Goal: Use online tool/utility

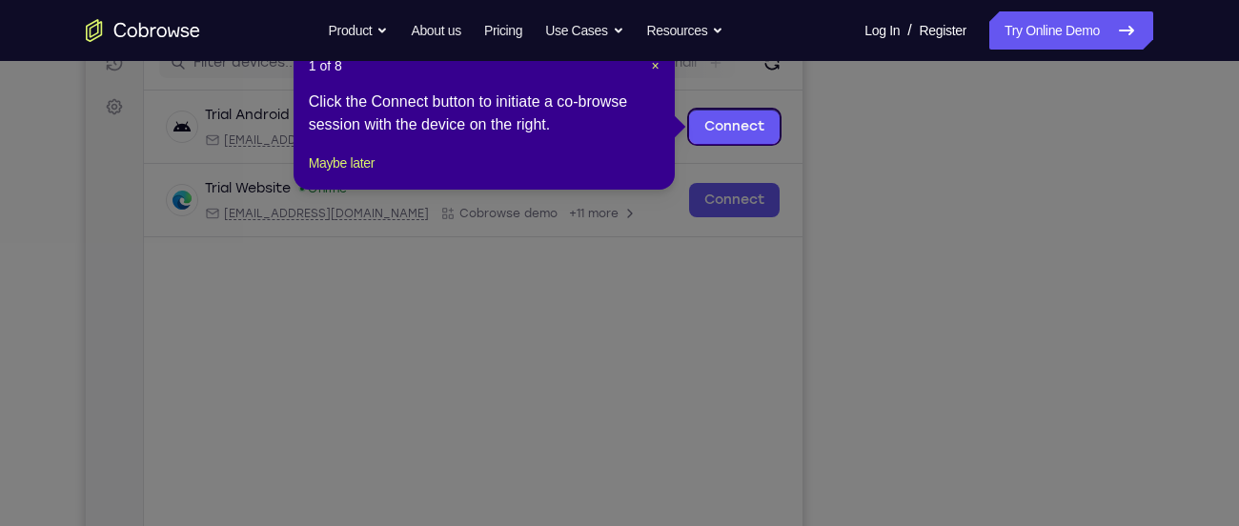
scroll to position [256, 0]
click at [331, 175] on button "Maybe later" at bounding box center [342, 163] width 66 height 23
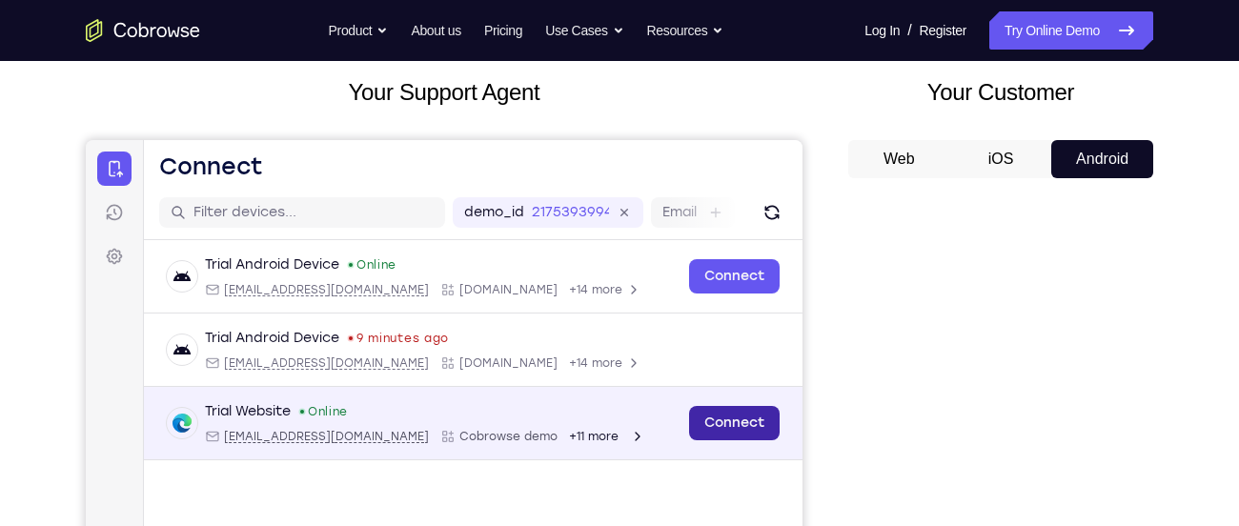
scroll to position [107, 0]
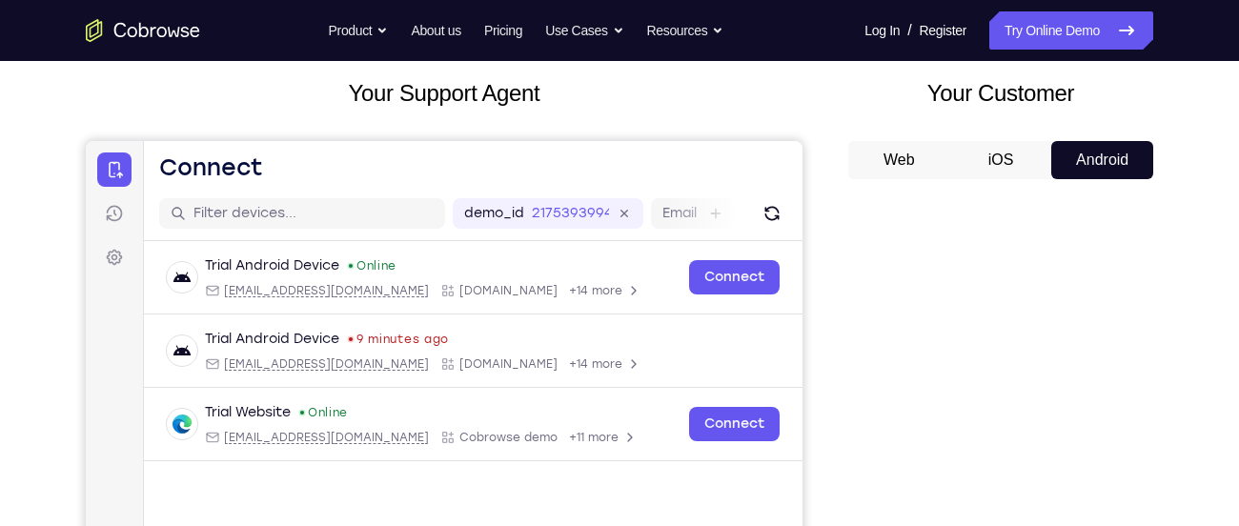
click at [1001, 144] on button "iOS" at bounding box center [1001, 160] width 102 height 38
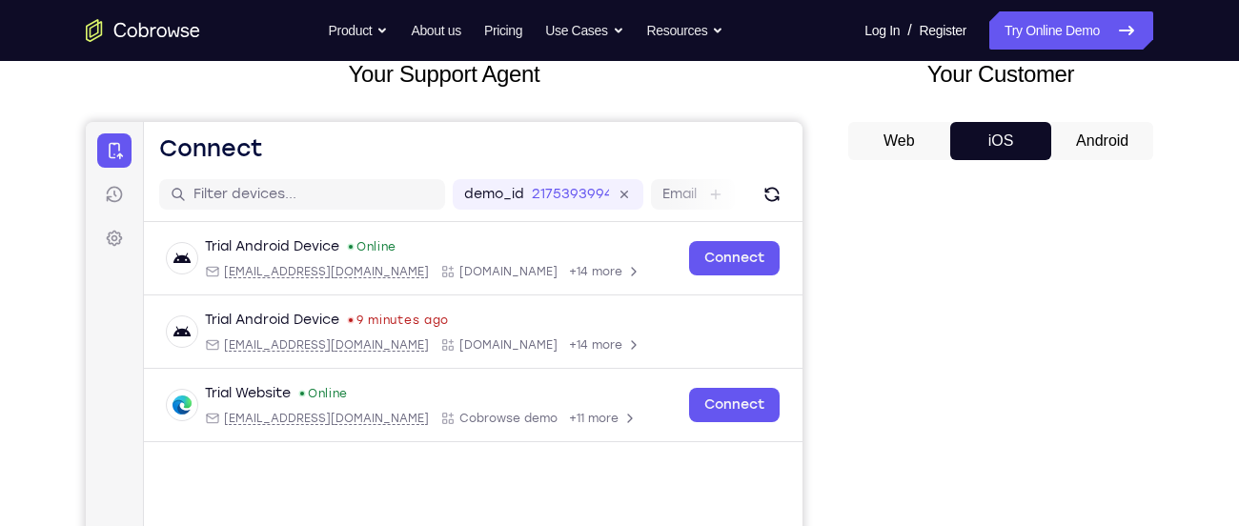
scroll to position [122, 0]
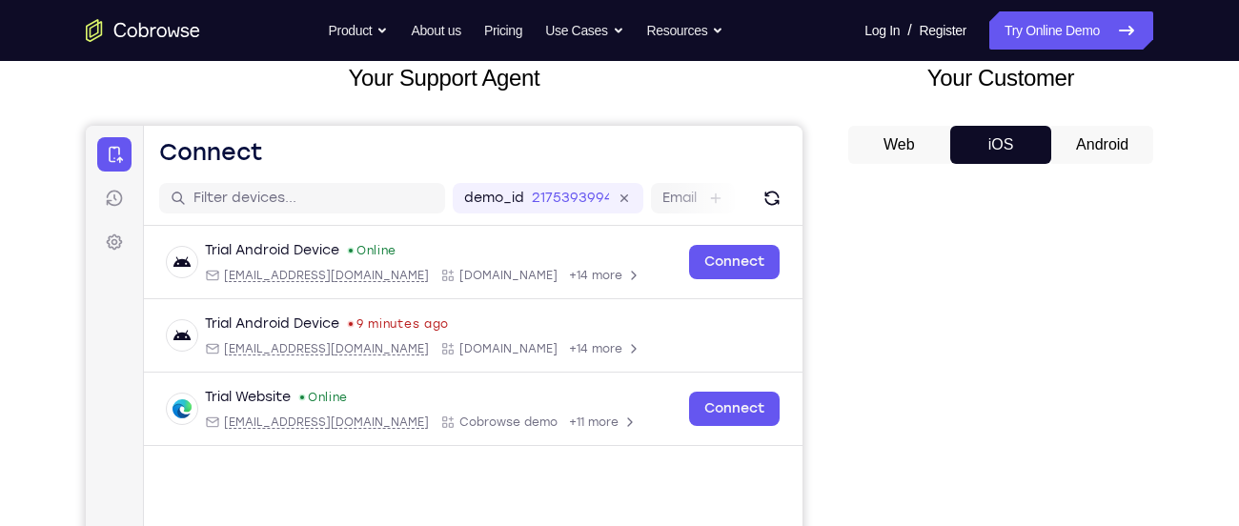
click at [1079, 149] on button "Android" at bounding box center [1102, 145] width 102 height 38
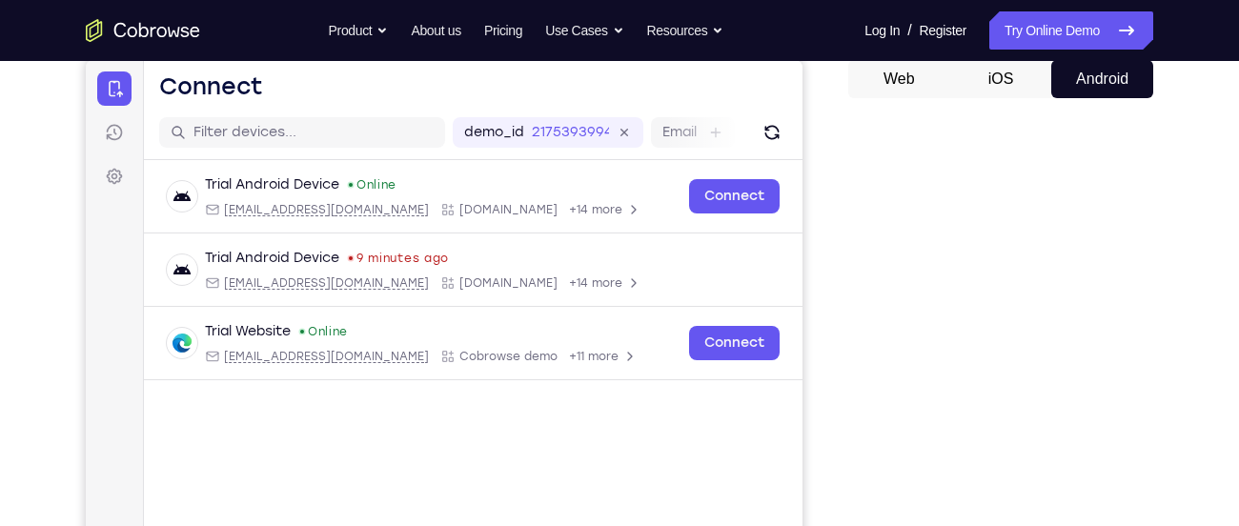
scroll to position [187, 0]
click at [1015, 90] on button "iOS" at bounding box center [1001, 80] width 102 height 38
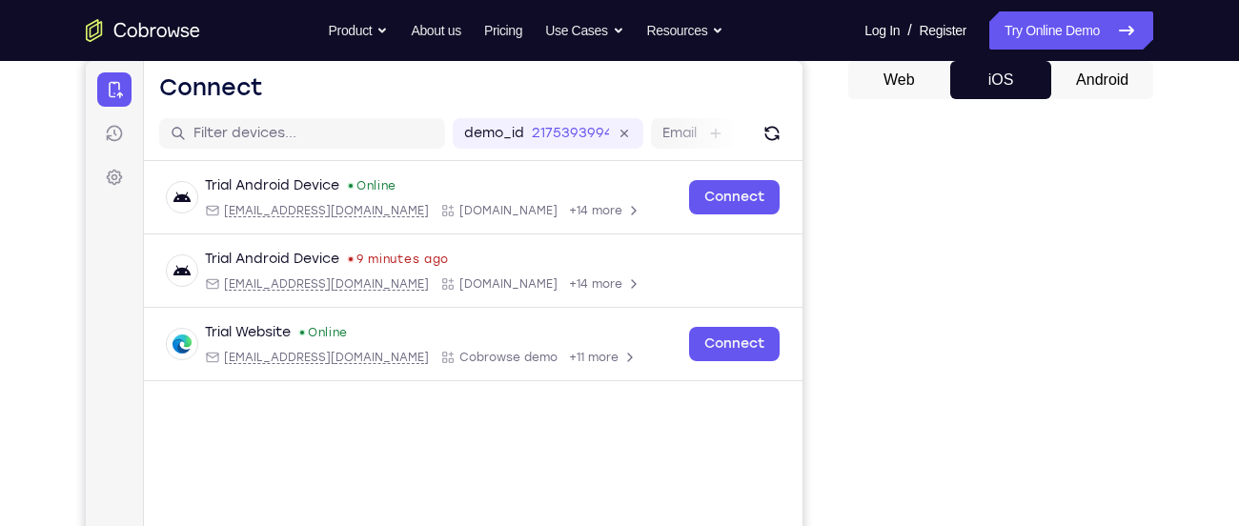
click at [1015, 90] on button "iOS" at bounding box center [1001, 80] width 102 height 38
click at [917, 79] on button "Web" at bounding box center [899, 80] width 102 height 38
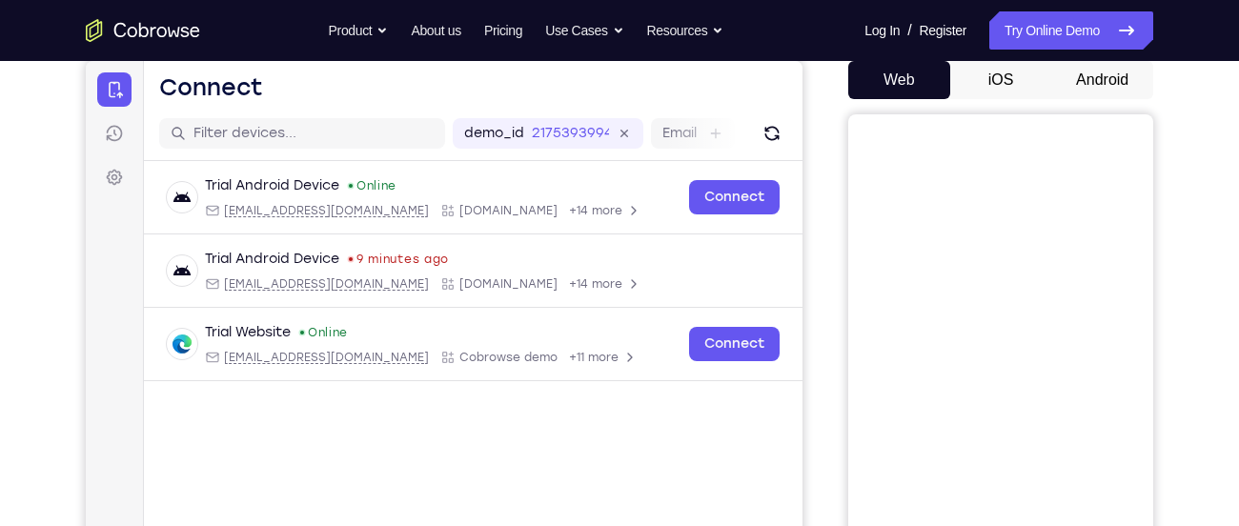
click at [1072, 62] on button "Android" at bounding box center [1102, 80] width 102 height 38
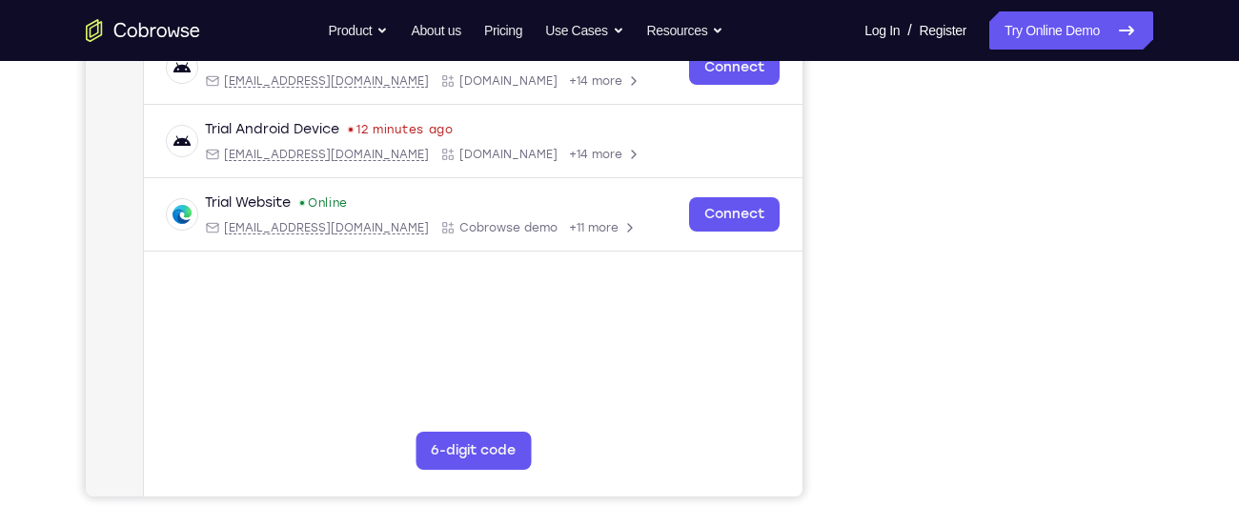
scroll to position [393, 0]
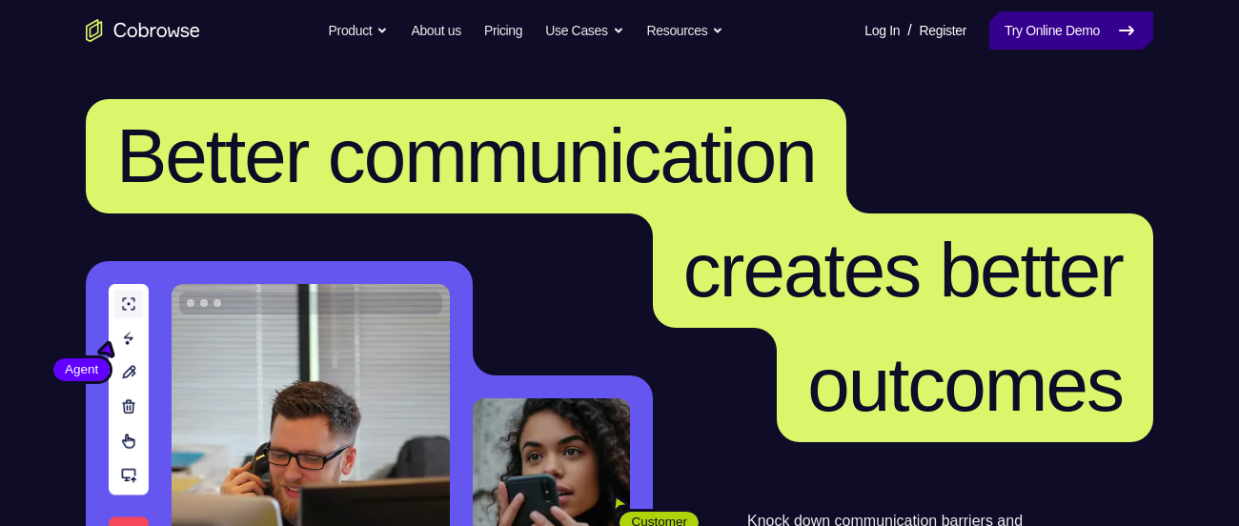
click at [1087, 42] on link "Try Online Demo" at bounding box center [1071, 30] width 164 height 38
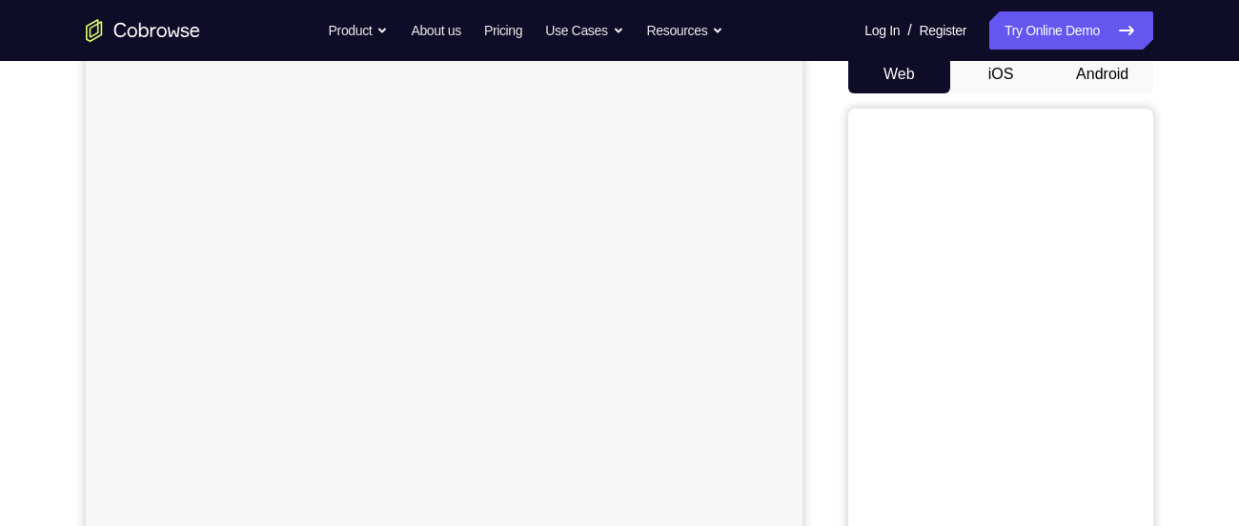
click at [1113, 76] on button "Android" at bounding box center [1102, 74] width 102 height 38
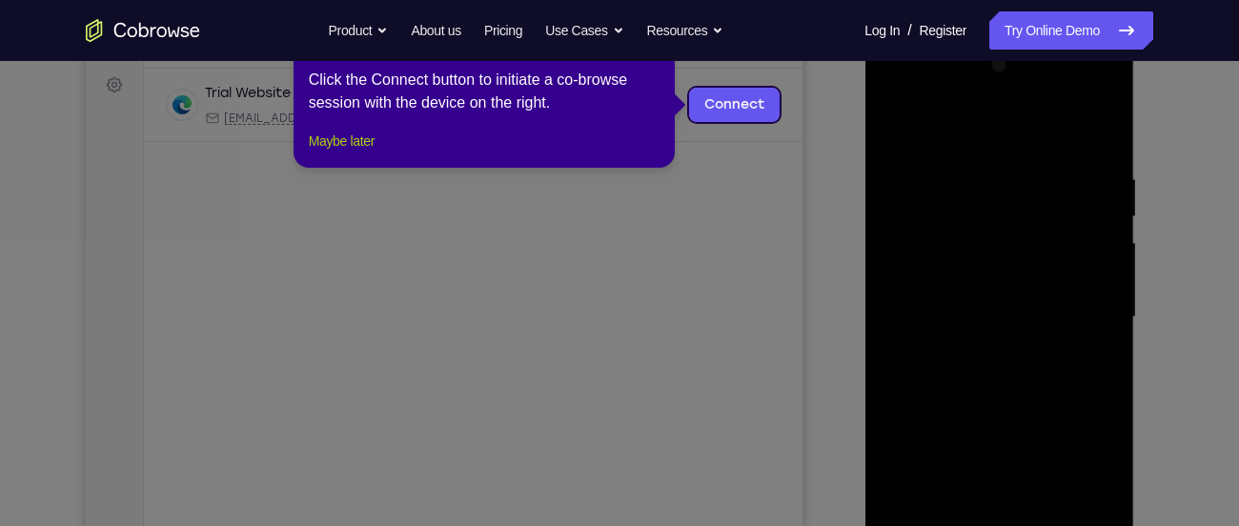
click at [369, 152] on button "Maybe later" at bounding box center [342, 141] width 66 height 23
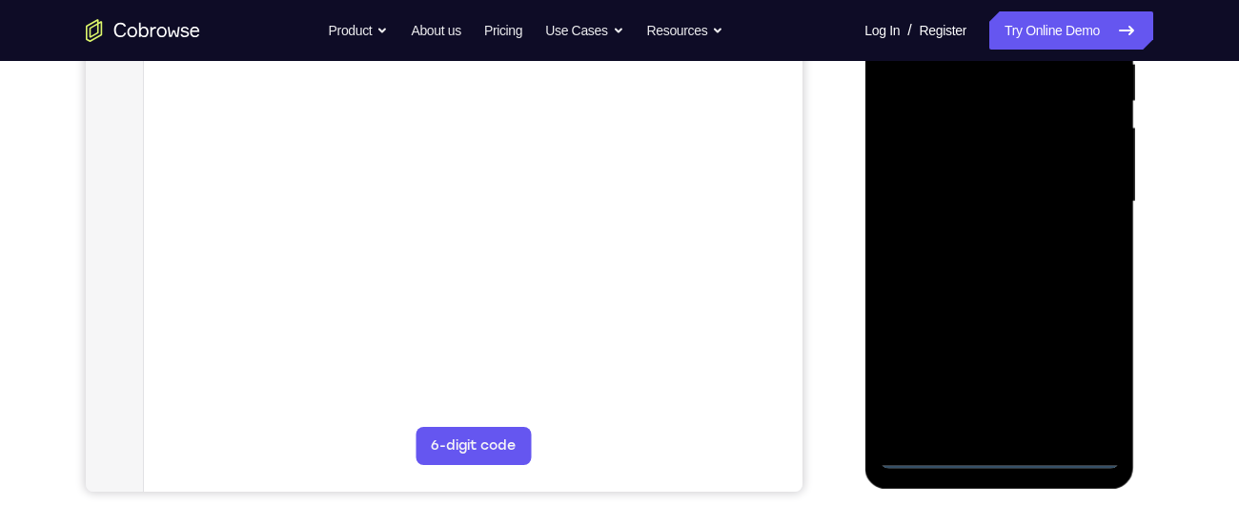
scroll to position [399, 0]
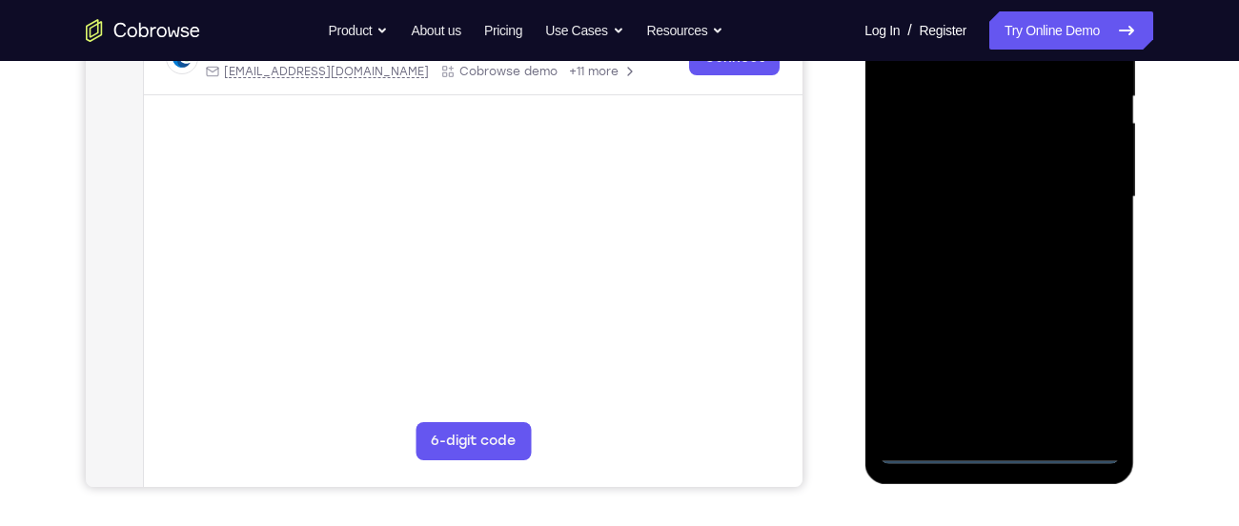
click at [995, 443] on div at bounding box center [999, 197] width 240 height 534
click at [1000, 448] on div at bounding box center [999, 197] width 240 height 534
click at [1093, 364] on div at bounding box center [999, 197] width 240 height 534
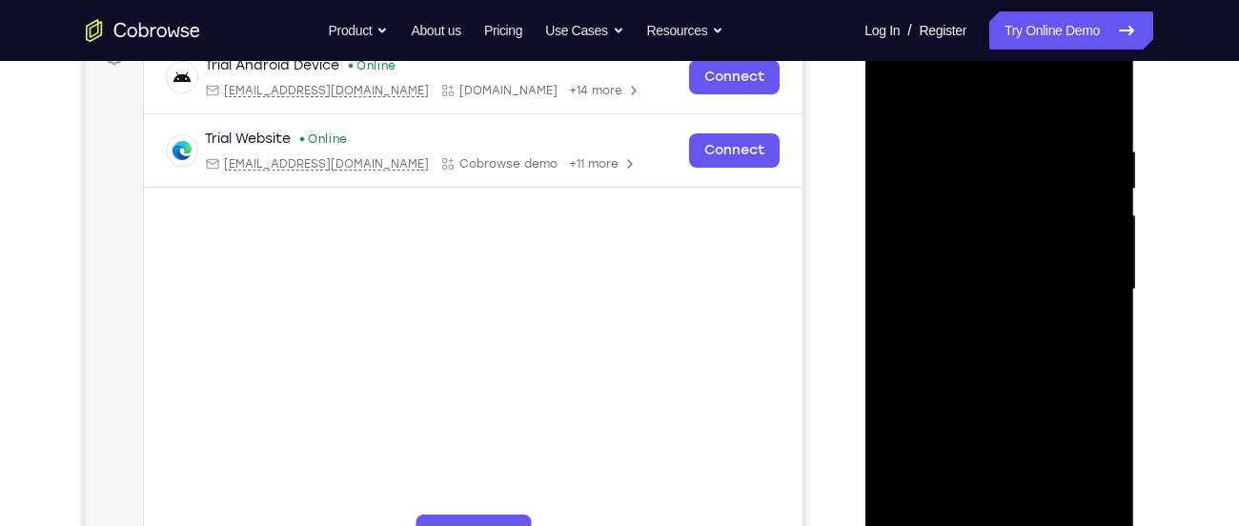
scroll to position [300, 0]
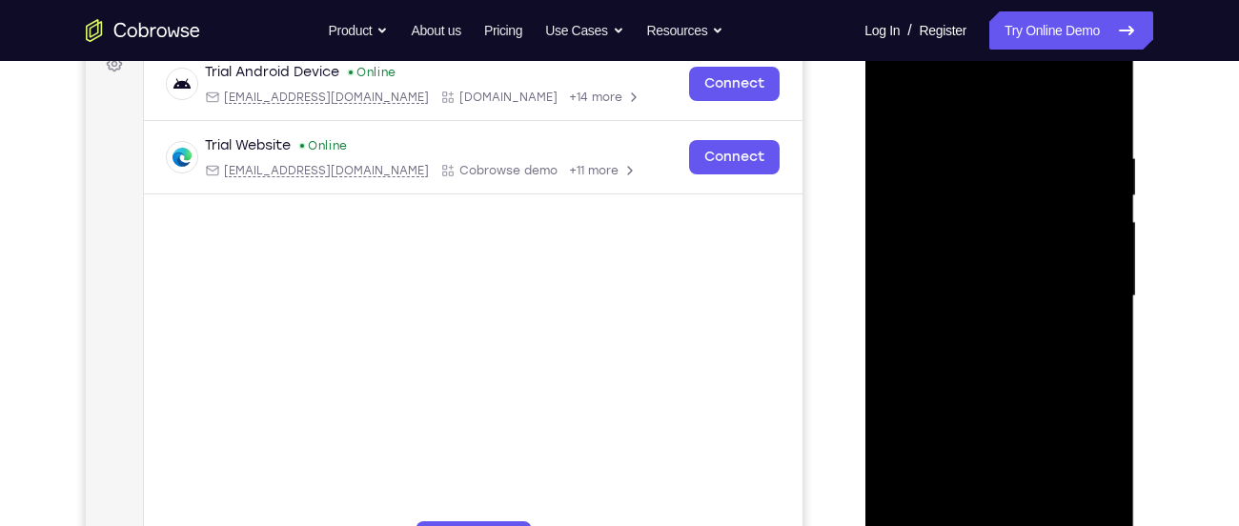
click at [917, 74] on div at bounding box center [999, 297] width 240 height 534
click at [1015, 192] on div at bounding box center [999, 297] width 240 height 534
click at [987, 481] on div at bounding box center [999, 297] width 240 height 534
click at [1018, 340] on div at bounding box center [999, 297] width 240 height 534
click at [1073, 379] on div at bounding box center [999, 297] width 240 height 534
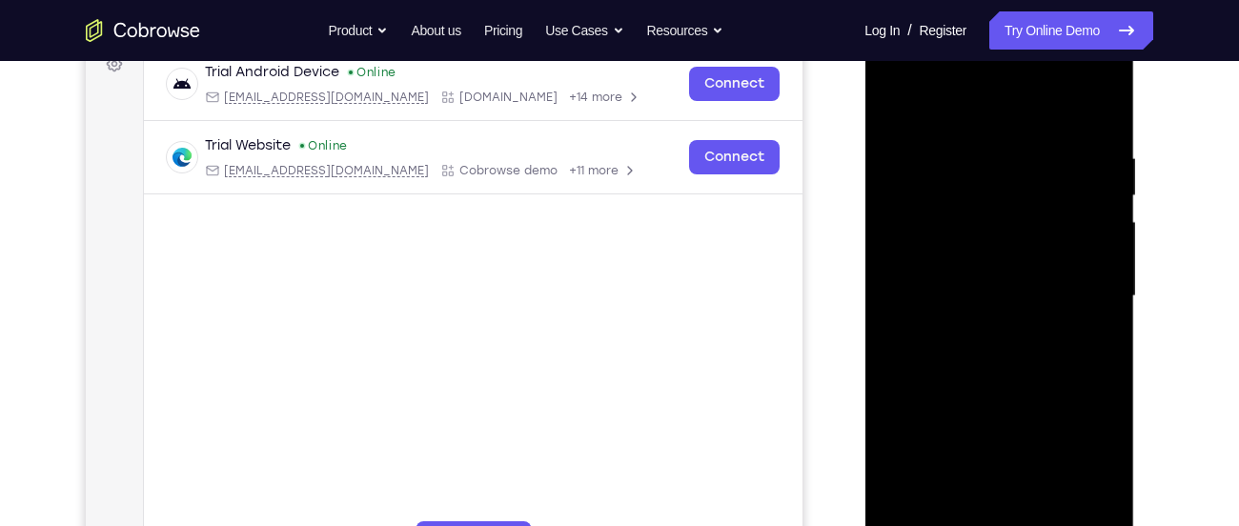
click at [1034, 272] on div at bounding box center [999, 297] width 240 height 534
click at [1063, 319] on div at bounding box center [999, 297] width 240 height 534
click at [1074, 383] on div at bounding box center [999, 297] width 240 height 534
click at [997, 321] on div at bounding box center [999, 297] width 240 height 534
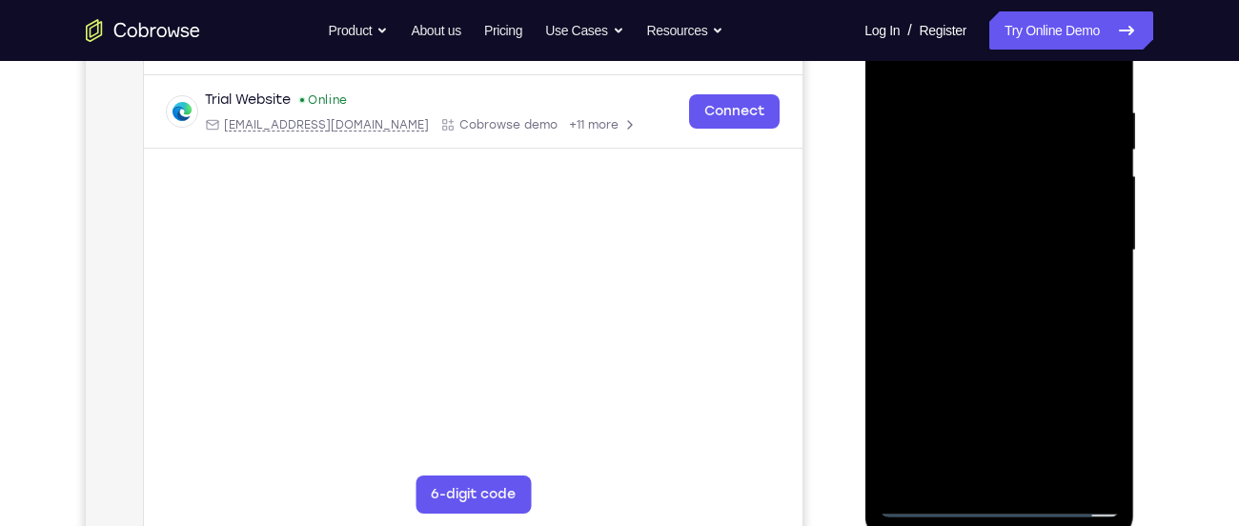
scroll to position [340, 0]
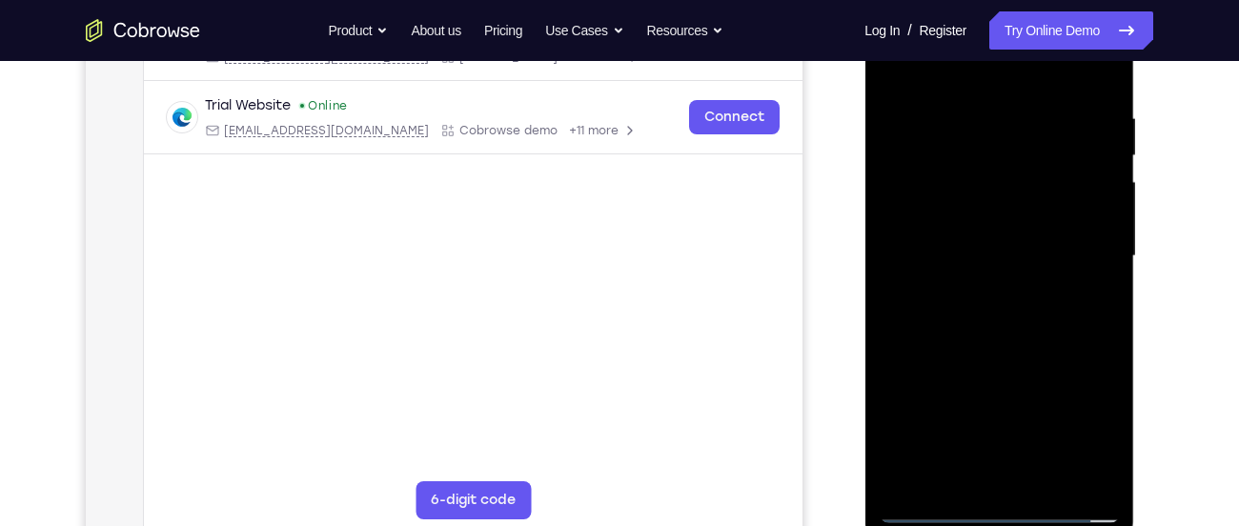
click at [1092, 341] on div at bounding box center [999, 257] width 240 height 534
click at [996, 303] on div at bounding box center [999, 257] width 240 height 534
click at [920, 346] on div at bounding box center [999, 257] width 240 height 534
click at [922, 346] on div at bounding box center [999, 257] width 240 height 534
click at [925, 346] on div at bounding box center [999, 257] width 240 height 534
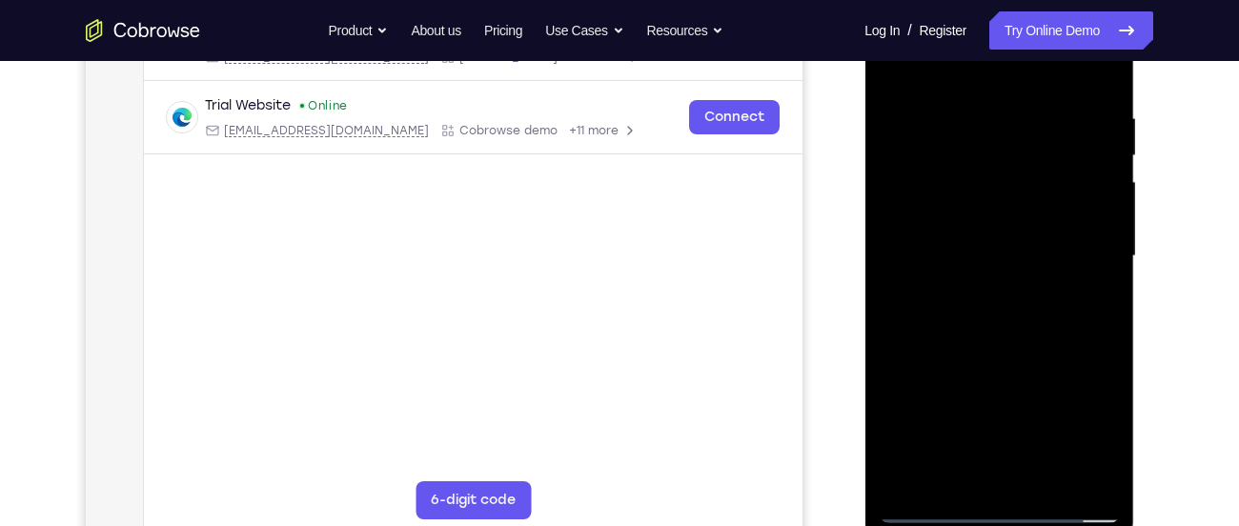
click at [930, 346] on div at bounding box center [999, 257] width 240 height 534
click at [926, 346] on div at bounding box center [999, 257] width 240 height 534
click at [945, 326] on div at bounding box center [999, 257] width 240 height 534
click at [933, 346] on div at bounding box center [999, 257] width 240 height 534
click at [939, 344] on div at bounding box center [999, 257] width 240 height 534
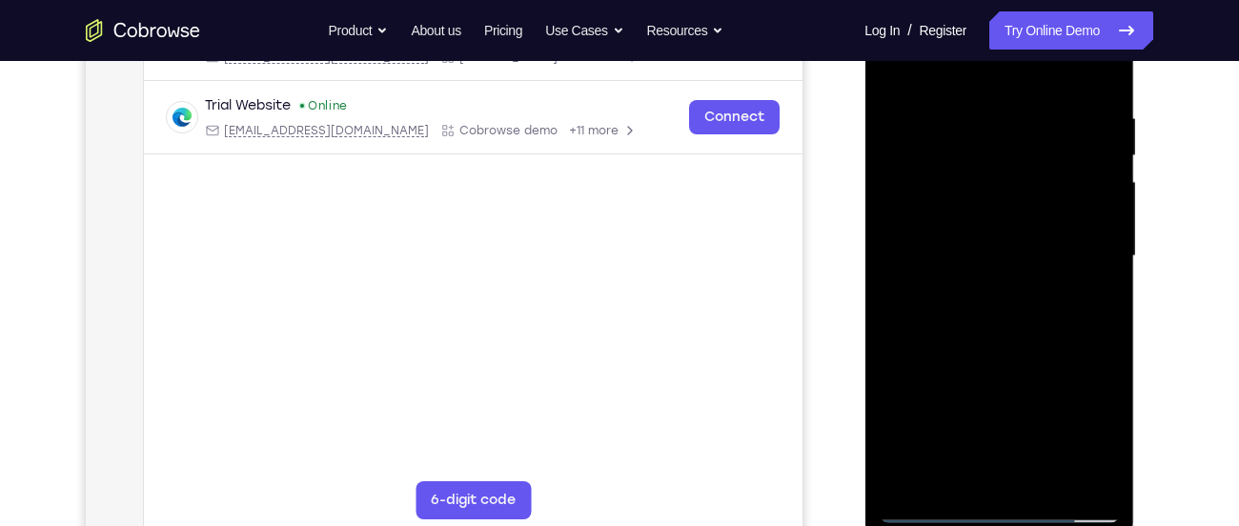
click at [932, 345] on div at bounding box center [999, 257] width 240 height 534
click at [936, 345] on div at bounding box center [999, 257] width 240 height 534
click at [938, 345] on div at bounding box center [999, 257] width 240 height 534
click at [941, 345] on div at bounding box center [999, 257] width 240 height 534
click at [947, 344] on div at bounding box center [999, 257] width 240 height 534
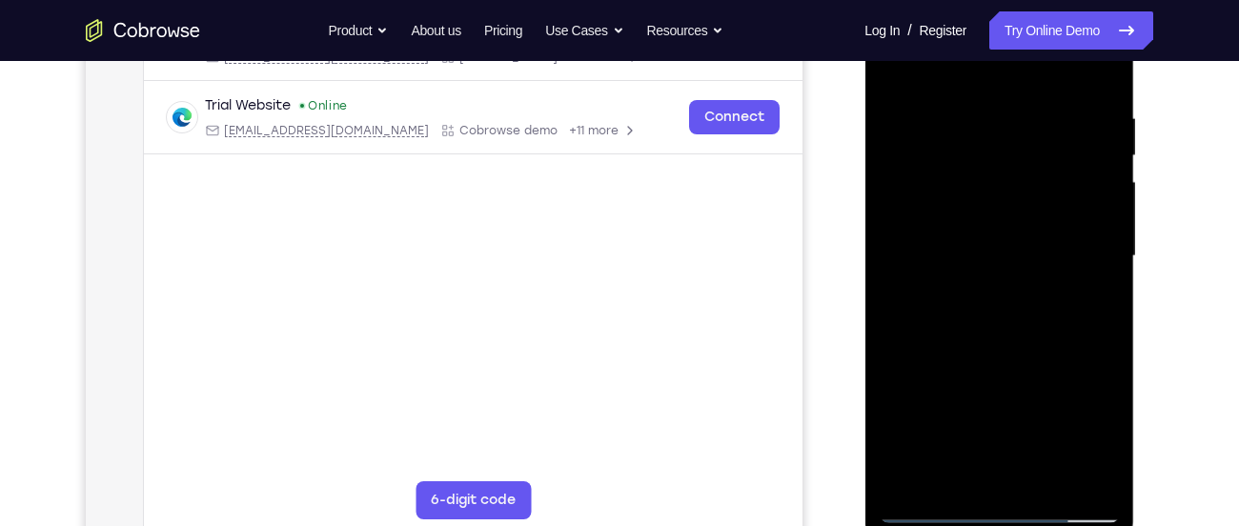
click at [959, 344] on div at bounding box center [999, 257] width 240 height 534
click at [984, 343] on div at bounding box center [999, 257] width 240 height 534
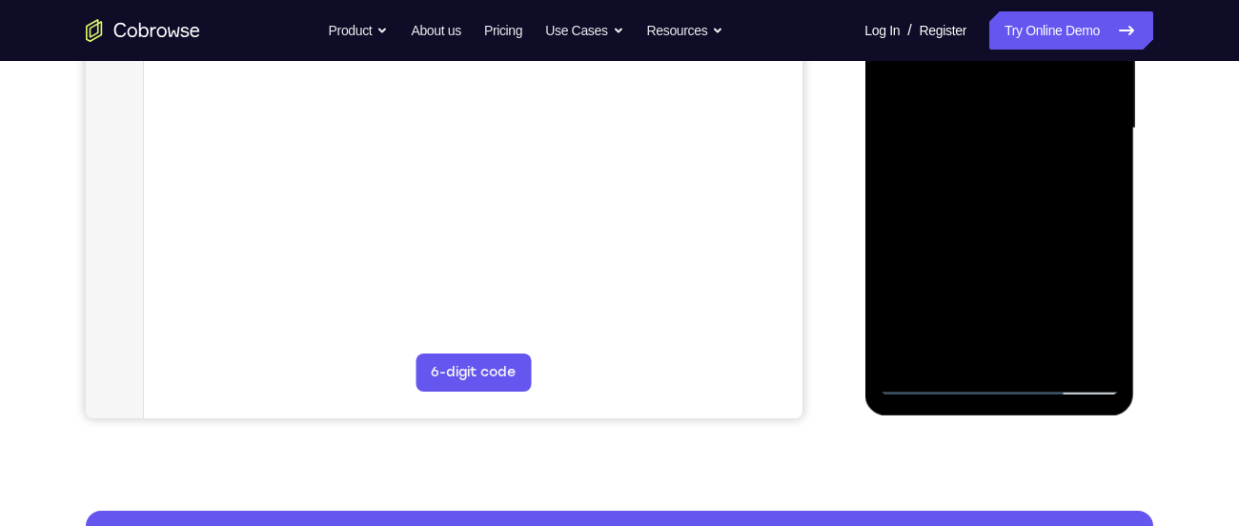
scroll to position [470, 0]
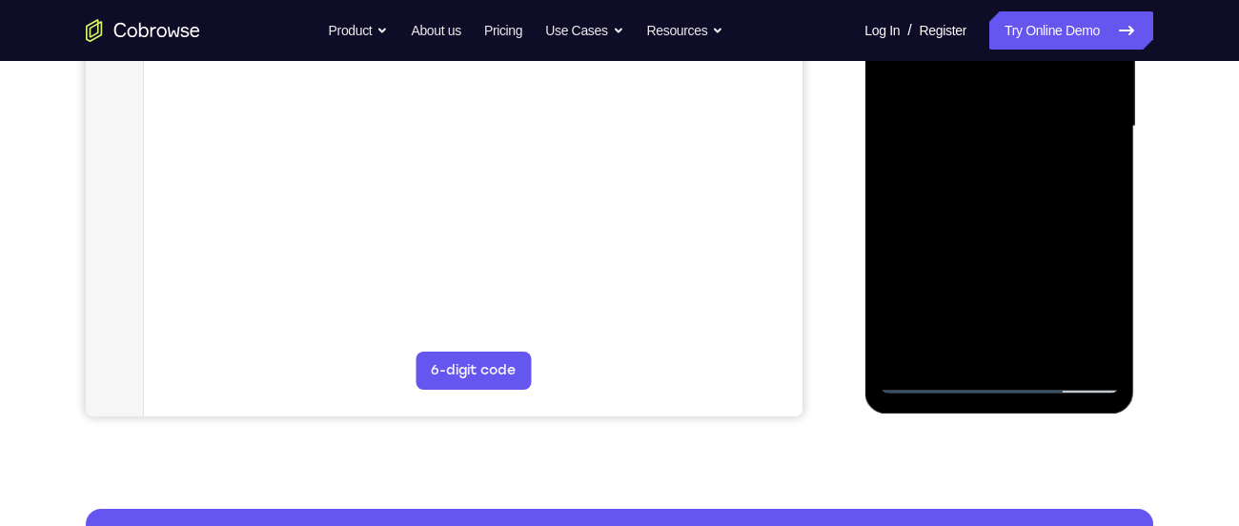
drag, startPoint x: 1022, startPoint y: 268, endPoint x: 1042, endPoint y: 156, distance: 113.3
click at [1042, 156] on div at bounding box center [999, 127] width 240 height 534
drag, startPoint x: 1063, startPoint y: 297, endPoint x: 1070, endPoint y: 180, distance: 117.4
click at [1070, 180] on div at bounding box center [999, 127] width 240 height 534
drag, startPoint x: 1067, startPoint y: 214, endPoint x: 1070, endPoint y: 171, distance: 43.9
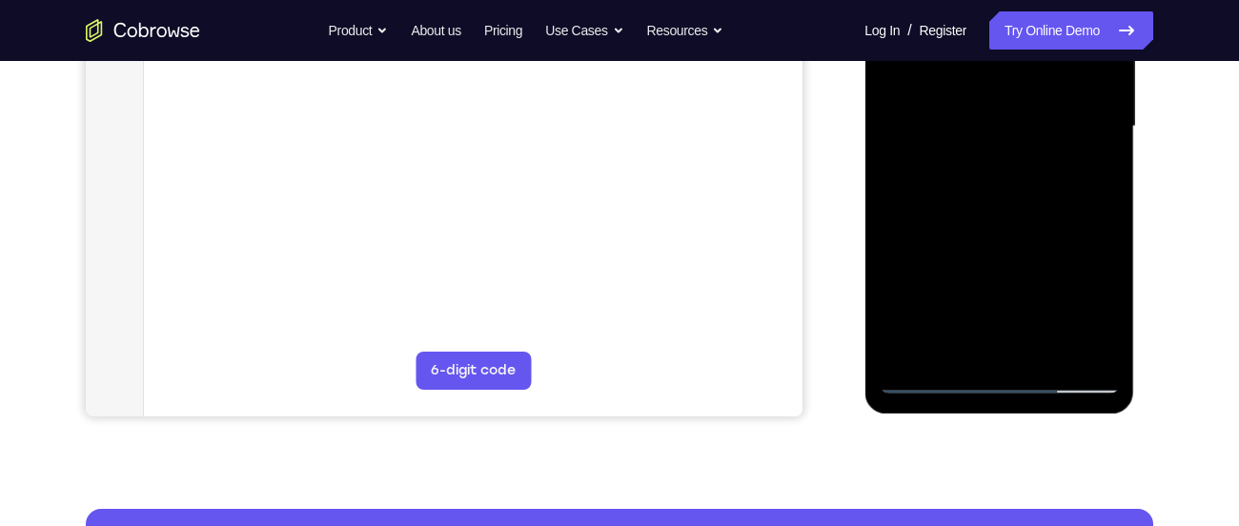
click at [1070, 171] on div at bounding box center [999, 127] width 240 height 534
click at [1103, 208] on div at bounding box center [999, 127] width 240 height 534
drag, startPoint x: 959, startPoint y: 318, endPoint x: 983, endPoint y: 182, distance: 138.5
click at [983, 182] on div at bounding box center [999, 127] width 240 height 534
drag, startPoint x: 1061, startPoint y: 210, endPoint x: 1081, endPoint y: 147, distance: 65.7
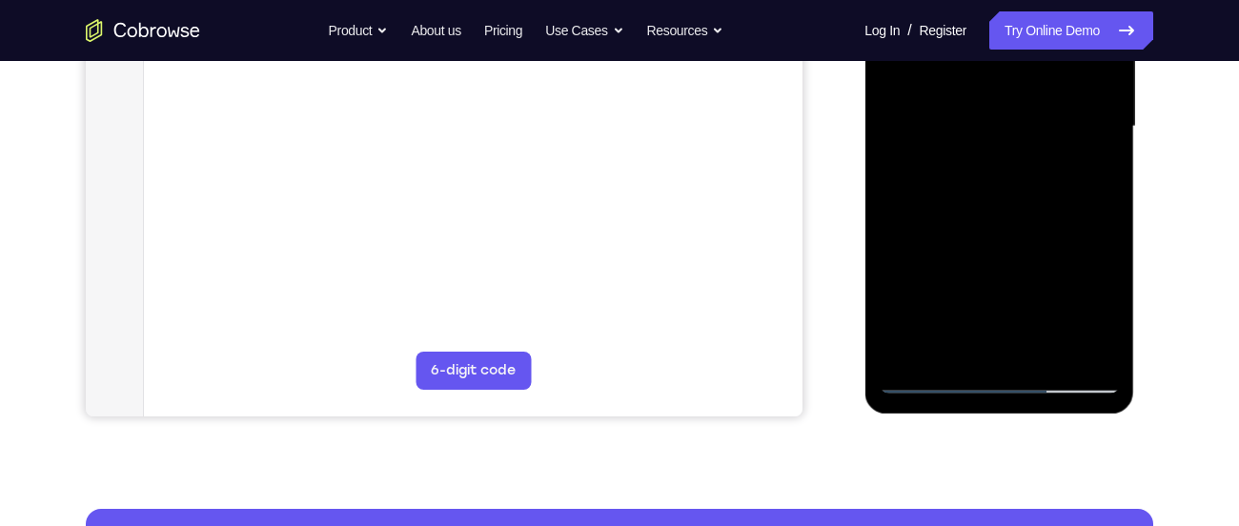
click at [1081, 147] on div at bounding box center [999, 127] width 240 height 534
drag, startPoint x: 1046, startPoint y: 266, endPoint x: 1062, endPoint y: 105, distance: 161.8
click at [1062, 105] on div at bounding box center [999, 127] width 240 height 534
drag, startPoint x: 1058, startPoint y: 305, endPoint x: 1071, endPoint y: 204, distance: 101.9
click at [1071, 204] on div at bounding box center [999, 127] width 240 height 534
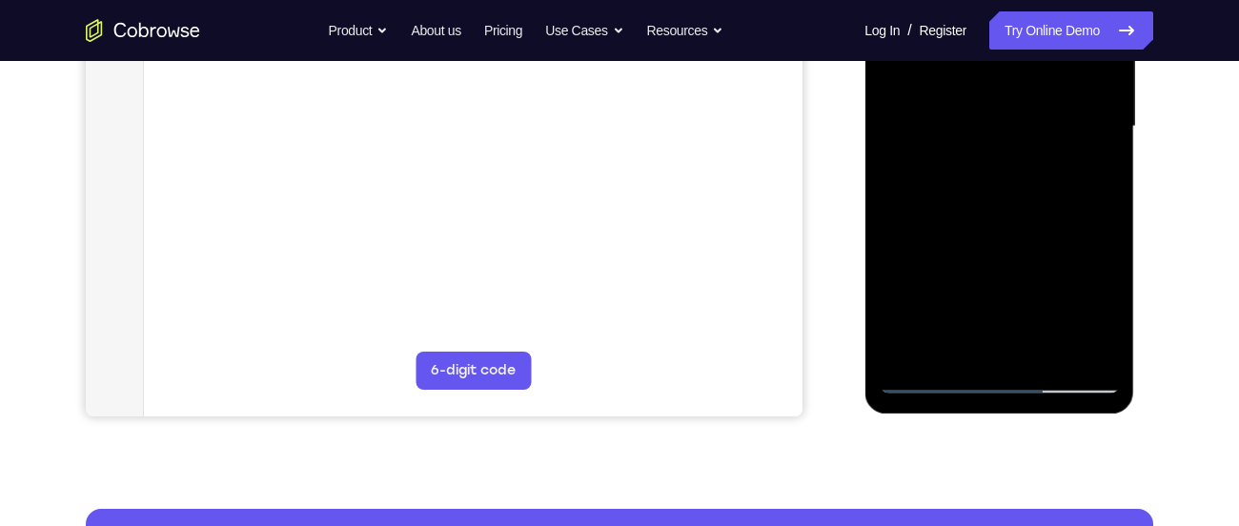
click at [1099, 221] on div at bounding box center [999, 127] width 240 height 534
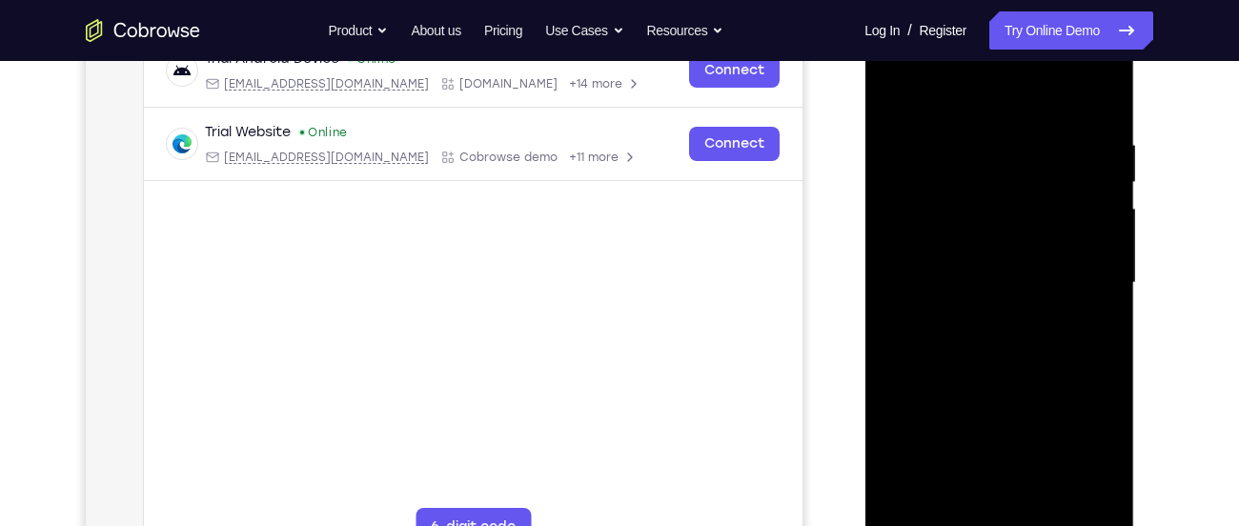
scroll to position [303, 0]
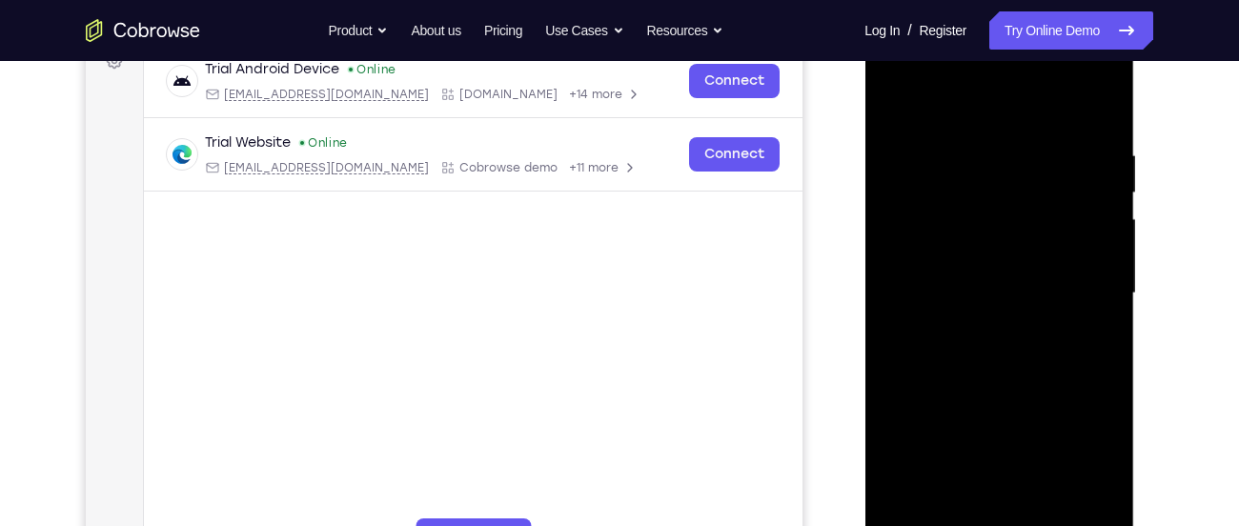
click at [1098, 121] on div at bounding box center [999, 294] width 240 height 534
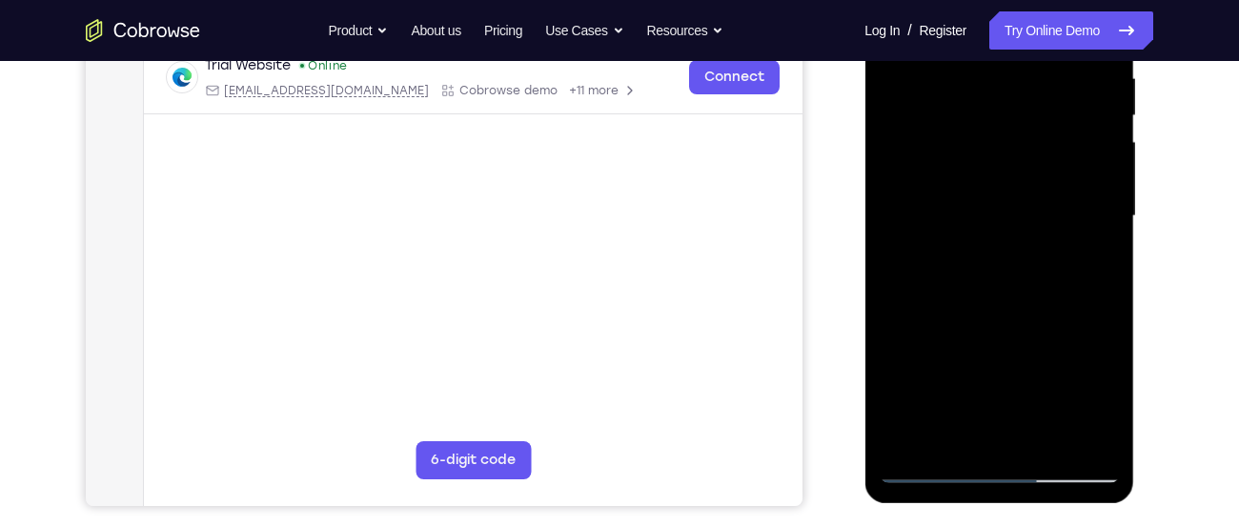
scroll to position [385, 0]
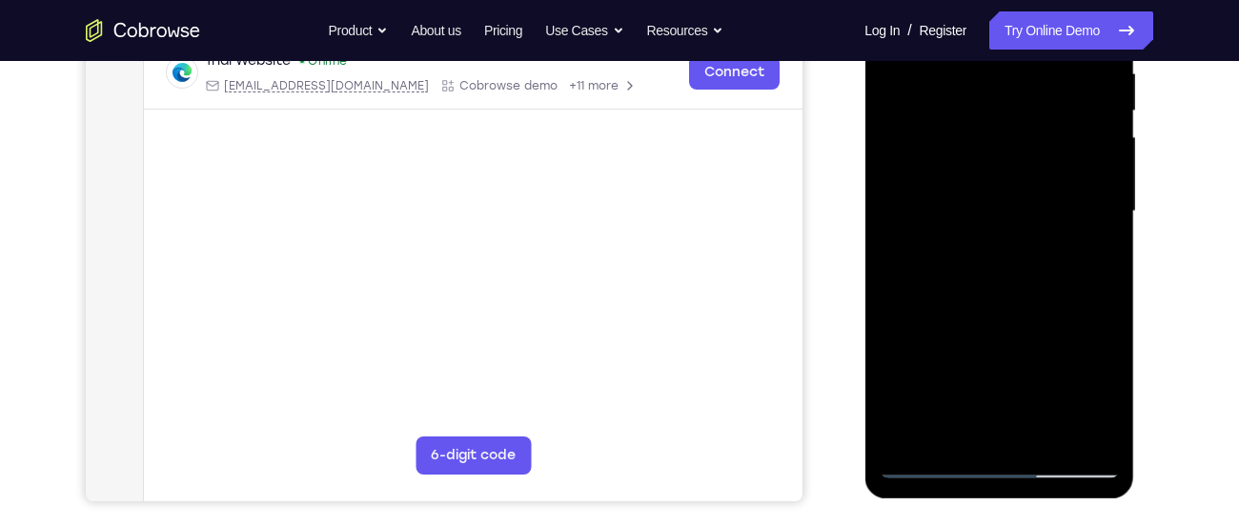
click at [1002, 240] on div at bounding box center [999, 212] width 240 height 534
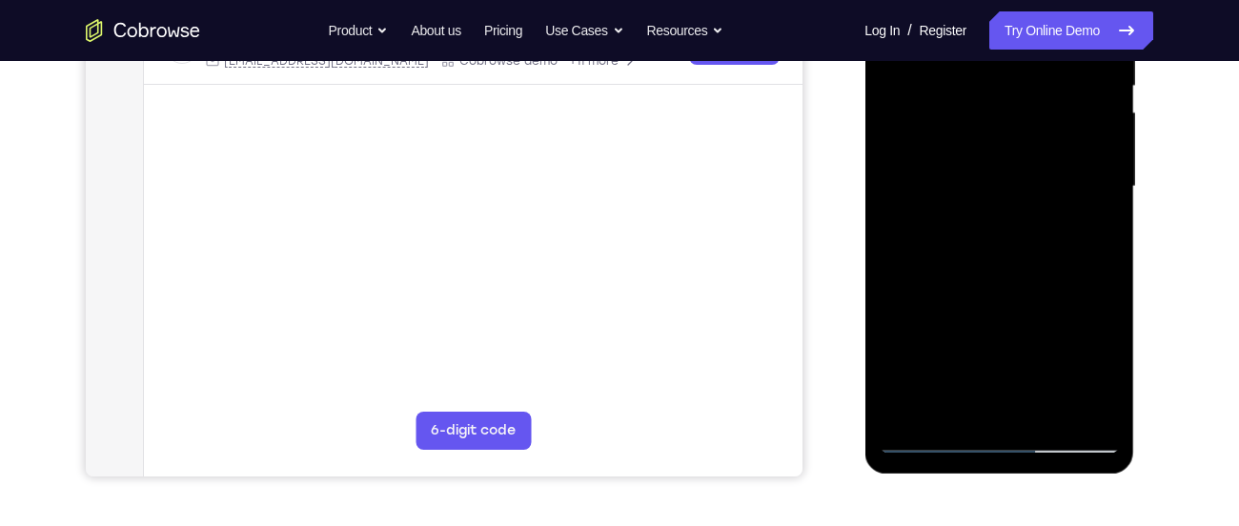
scroll to position [411, 0]
click at [990, 245] on div at bounding box center [999, 186] width 240 height 534
click at [925, 274] on div at bounding box center [999, 186] width 240 height 534
click at [931, 274] on div at bounding box center [999, 186] width 240 height 534
click at [934, 273] on div at bounding box center [999, 186] width 240 height 534
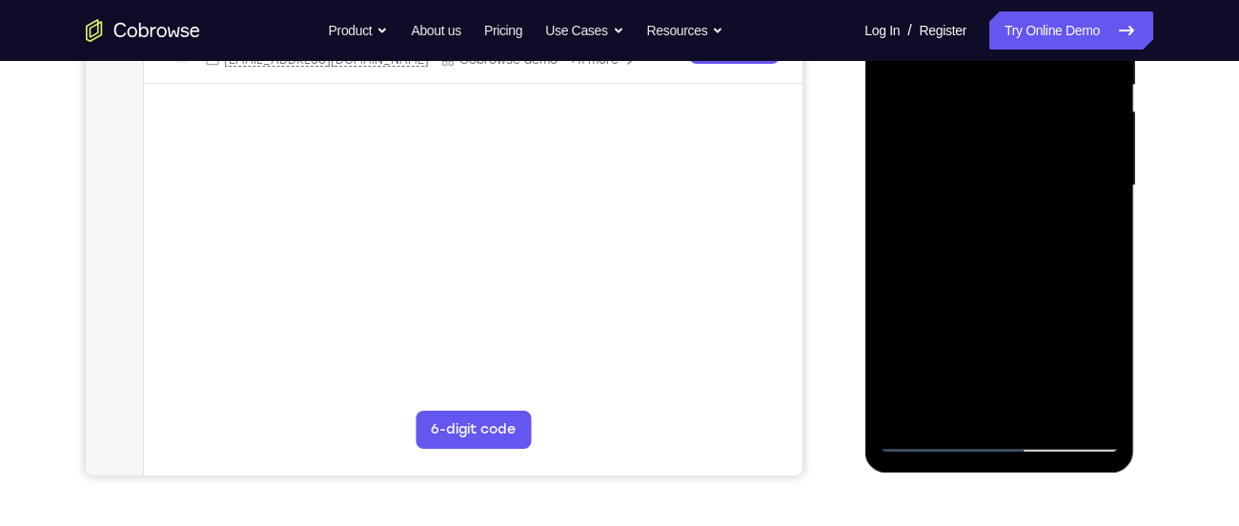
click at [939, 273] on div at bounding box center [999, 186] width 240 height 534
click at [945, 273] on div at bounding box center [999, 186] width 240 height 534
click at [947, 256] on div at bounding box center [999, 186] width 240 height 534
click at [952, 273] on div at bounding box center [999, 186] width 240 height 534
click at [946, 274] on div at bounding box center [999, 186] width 240 height 534
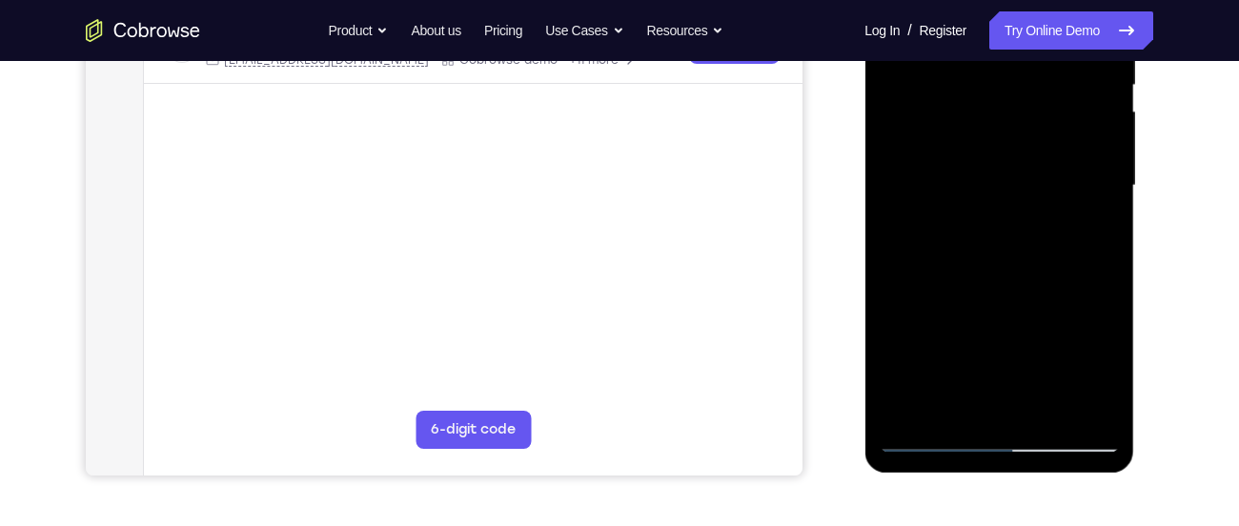
click at [949, 274] on div at bounding box center [999, 186] width 240 height 534
click at [955, 273] on div at bounding box center [999, 186] width 240 height 534
click at [961, 273] on div at bounding box center [999, 186] width 240 height 534
click at [969, 273] on div at bounding box center [999, 186] width 240 height 534
click at [980, 273] on div at bounding box center [999, 186] width 240 height 534
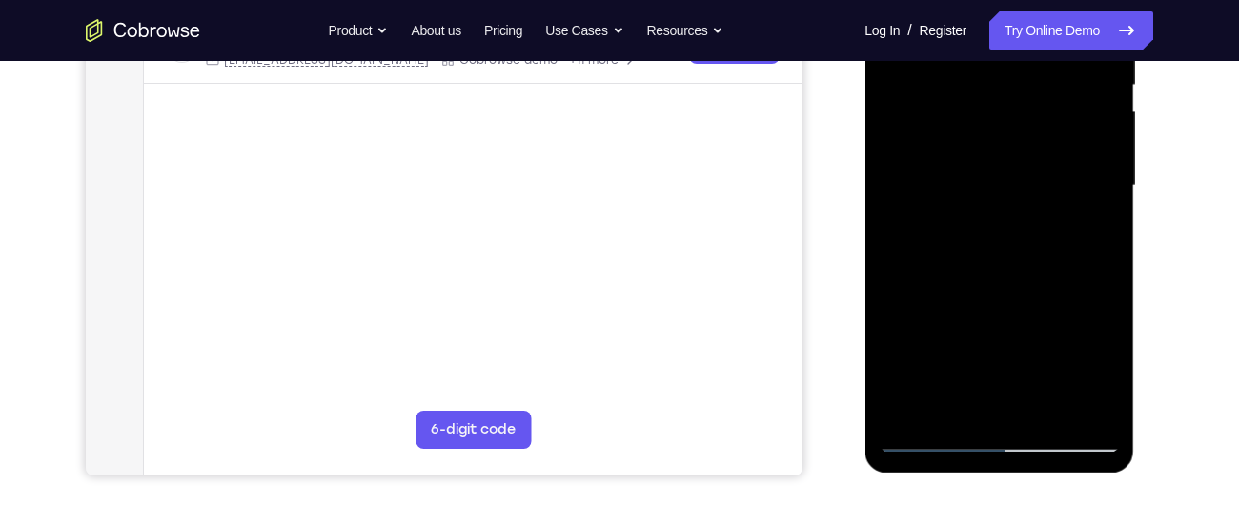
click at [991, 271] on div at bounding box center [999, 186] width 240 height 534
click at [1000, 272] on div at bounding box center [999, 186] width 240 height 534
click at [1008, 272] on div at bounding box center [999, 186] width 240 height 534
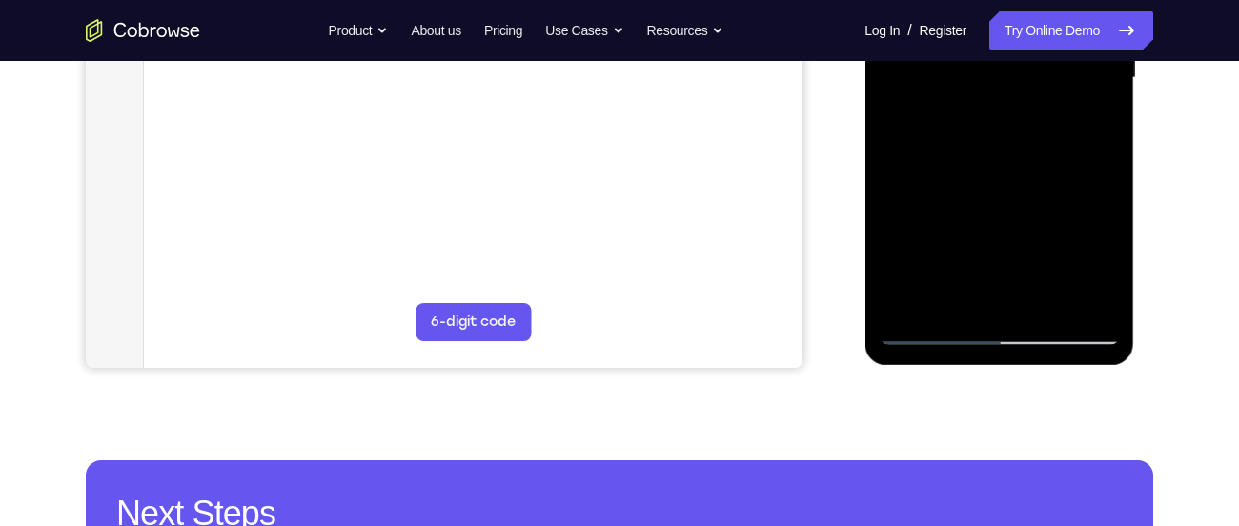
scroll to position [523, 0]
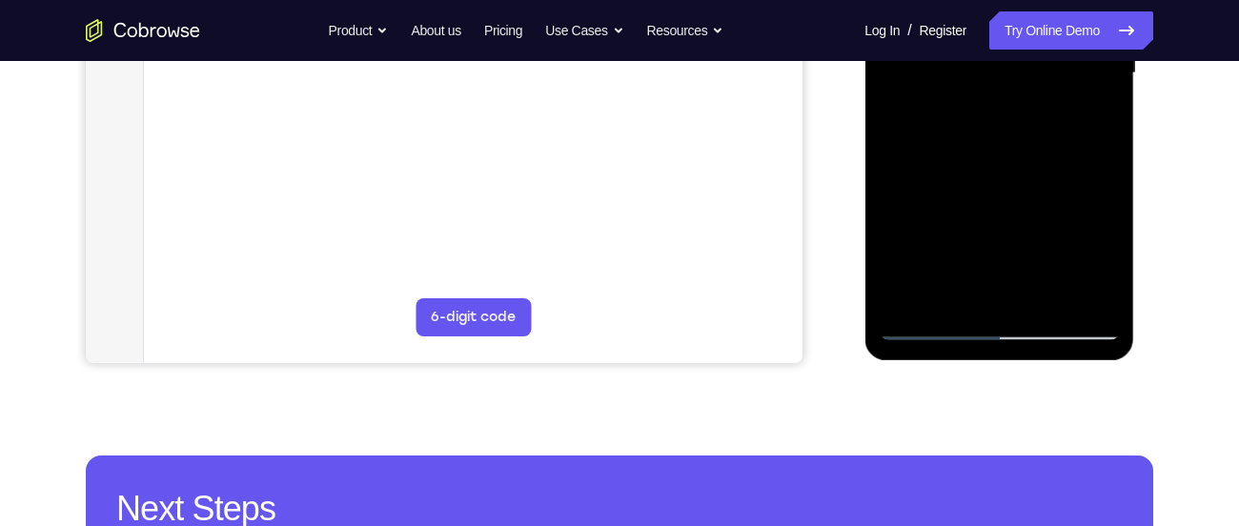
drag, startPoint x: 1016, startPoint y: 226, endPoint x: 1025, endPoint y: 153, distance: 73.0
click at [1025, 153] on div at bounding box center [999, 74] width 240 height 534
drag, startPoint x: 969, startPoint y: 276, endPoint x: 998, endPoint y: 189, distance: 92.2
click at [998, 189] on div at bounding box center [999, 74] width 240 height 534
drag, startPoint x: 976, startPoint y: 239, endPoint x: 991, endPoint y: 155, distance: 85.2
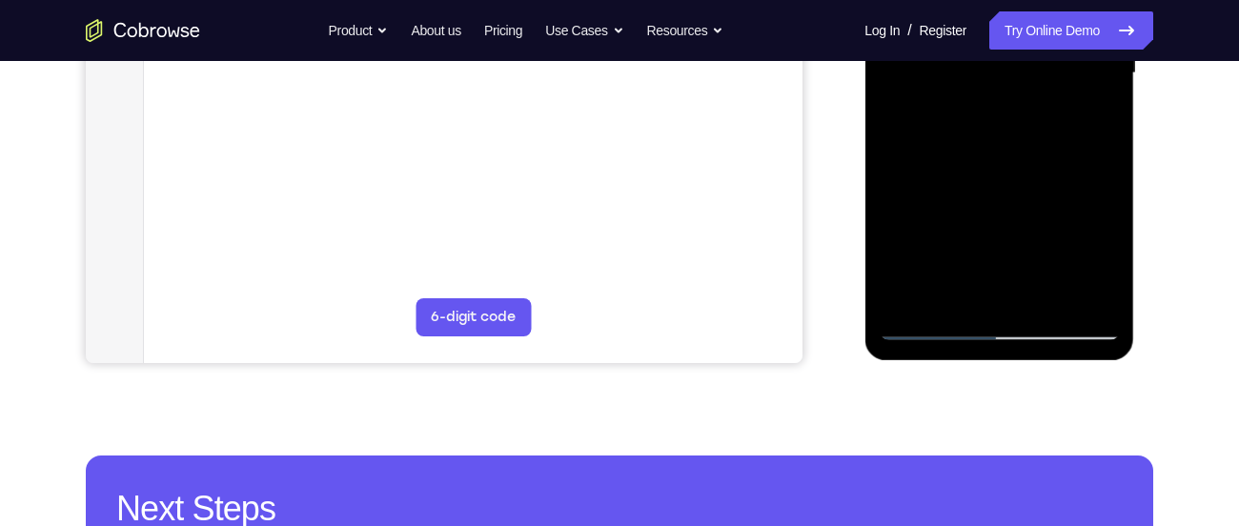
click at [991, 155] on div at bounding box center [999, 74] width 240 height 534
drag, startPoint x: 975, startPoint y: 257, endPoint x: 1000, endPoint y: 166, distance: 95.0
click at [1000, 166] on div at bounding box center [999, 74] width 240 height 534
drag, startPoint x: 990, startPoint y: 254, endPoint x: 1008, endPoint y: 151, distance: 105.4
click at [1008, 151] on div at bounding box center [999, 74] width 240 height 534
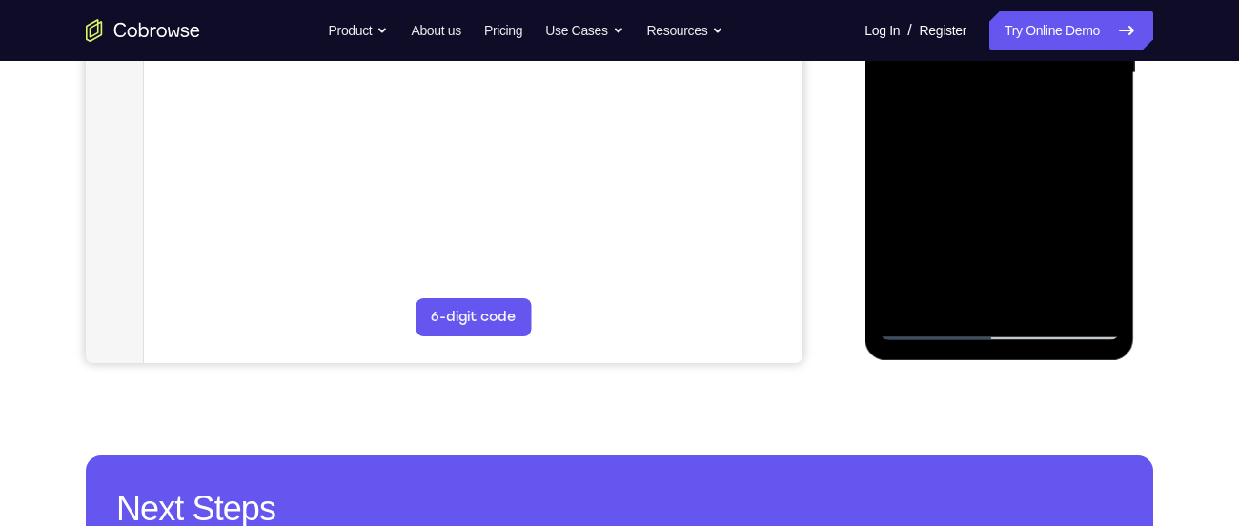
drag, startPoint x: 1031, startPoint y: 278, endPoint x: 1043, endPoint y: 185, distance: 94.2
click at [1043, 185] on div at bounding box center [999, 74] width 240 height 534
drag, startPoint x: 1038, startPoint y: 282, endPoint x: 1047, endPoint y: 207, distance: 75.9
click at [1047, 207] on div at bounding box center [999, 74] width 240 height 534
click at [1057, 219] on div at bounding box center [999, 74] width 240 height 534
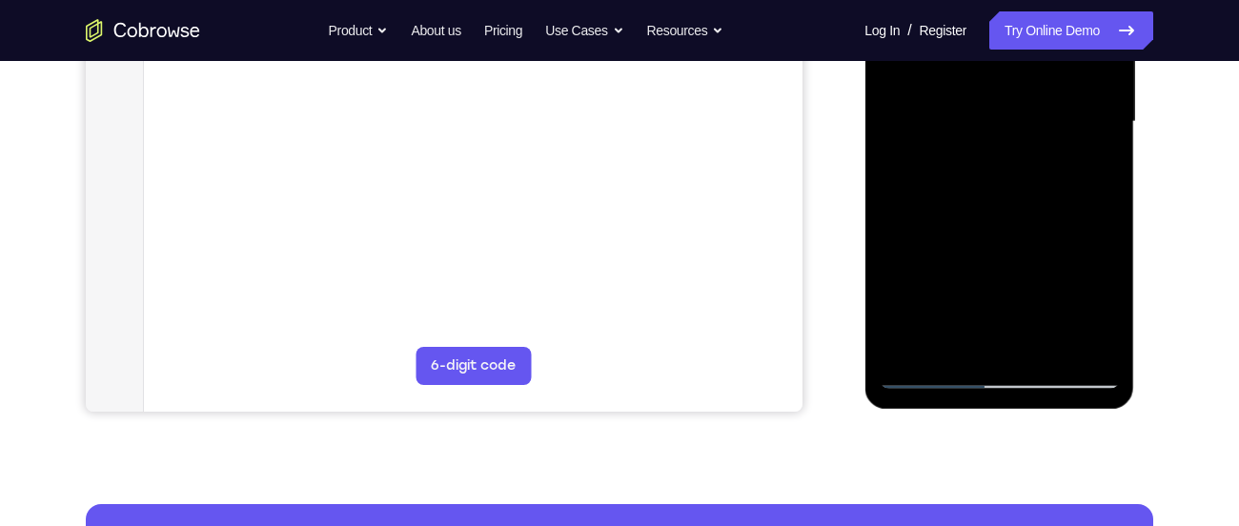
scroll to position [462, 0]
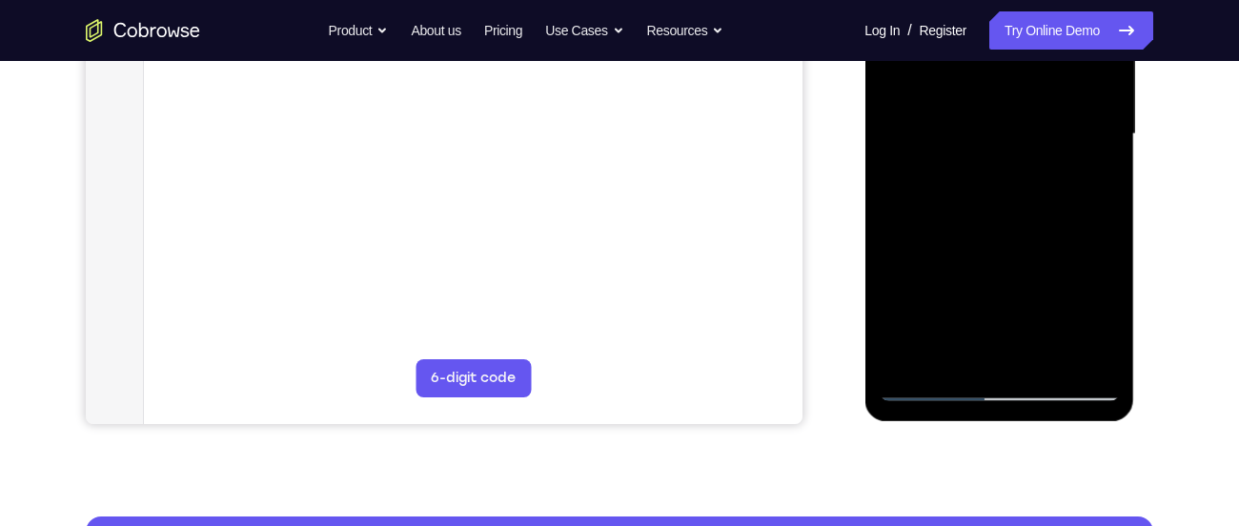
click at [1002, 148] on div at bounding box center [999, 135] width 240 height 534
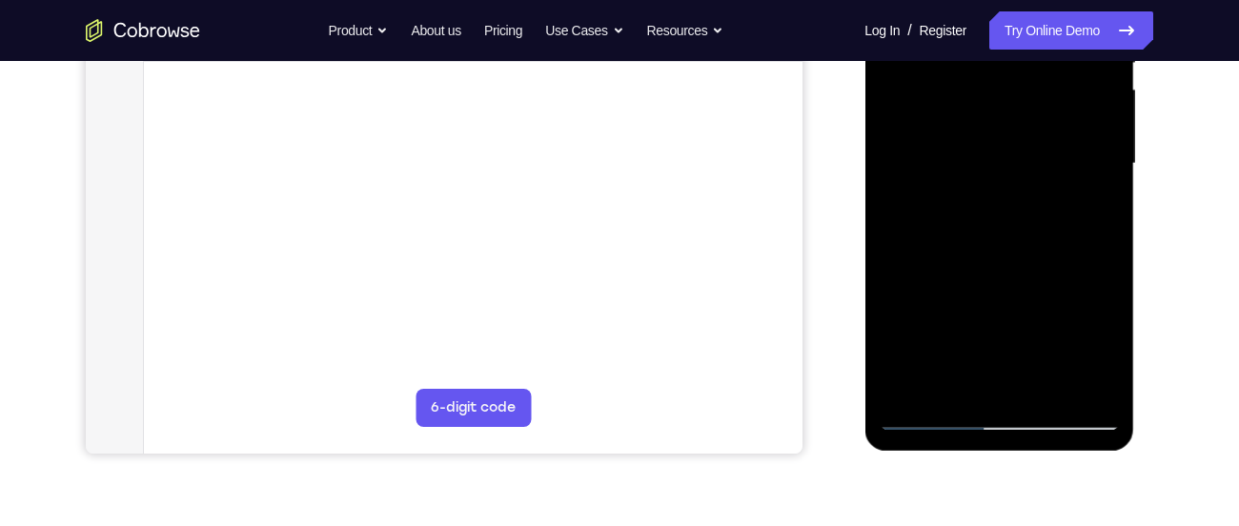
scroll to position [431, 0]
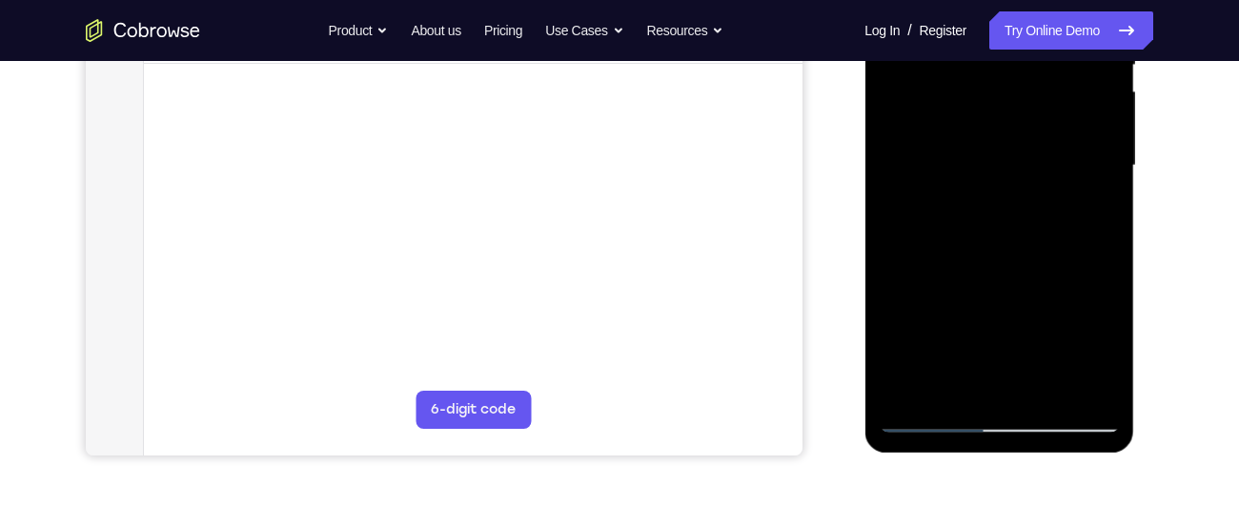
click at [959, 226] on div at bounding box center [999, 166] width 240 height 534
click at [924, 251] on div at bounding box center [999, 166] width 240 height 534
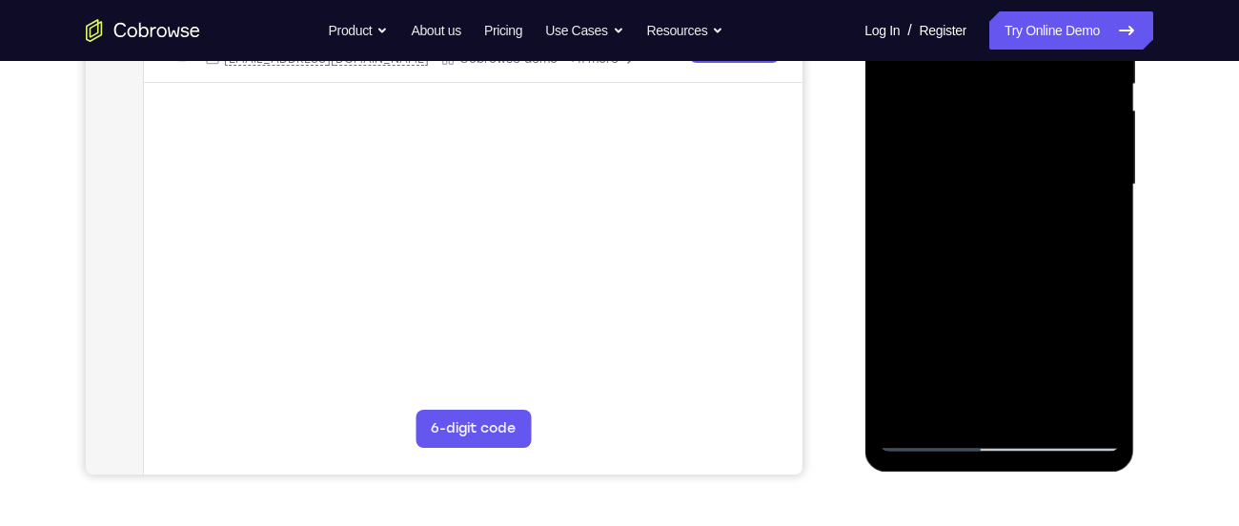
scroll to position [411, 0]
click at [928, 246] on div at bounding box center [999, 186] width 240 height 534
click at [930, 273] on div at bounding box center [999, 186] width 240 height 534
click at [942, 273] on div at bounding box center [999, 186] width 240 height 534
click at [936, 274] on div at bounding box center [999, 186] width 240 height 534
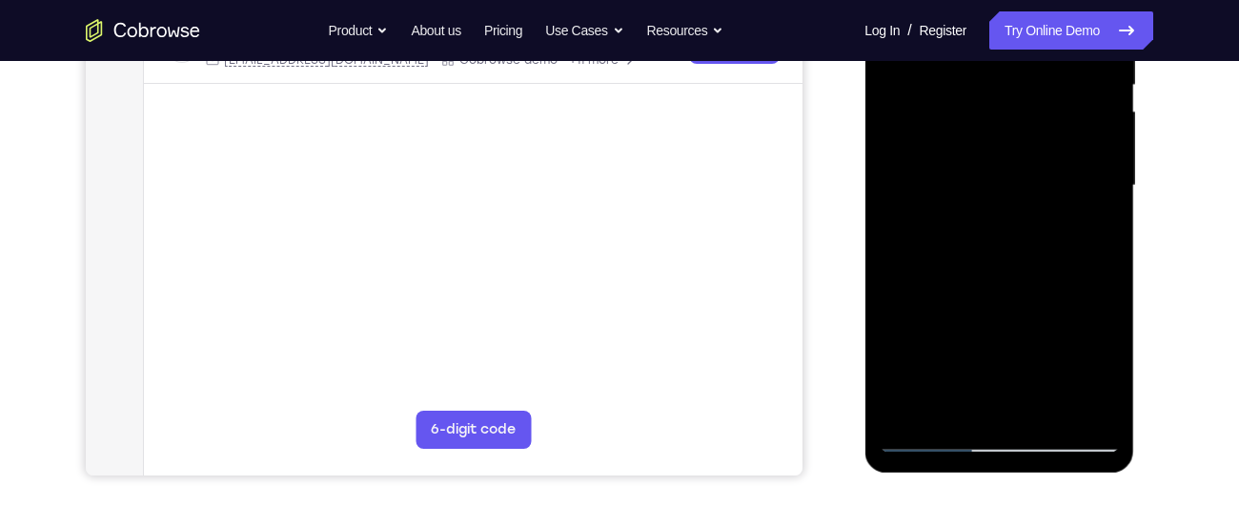
click at [941, 274] on div at bounding box center [999, 186] width 240 height 534
click at [934, 274] on div at bounding box center [999, 186] width 240 height 534
click at [939, 273] on div at bounding box center [999, 186] width 240 height 534
click at [943, 273] on div at bounding box center [999, 186] width 240 height 534
click at [948, 273] on div at bounding box center [999, 186] width 240 height 534
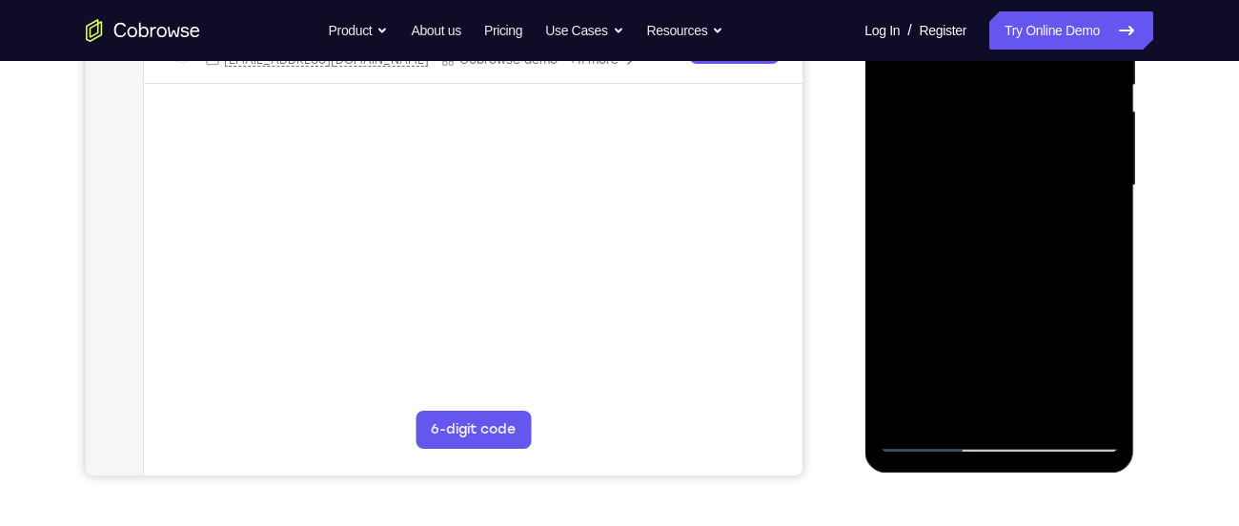
click at [948, 273] on div at bounding box center [999, 186] width 240 height 534
click at [950, 273] on div at bounding box center [999, 186] width 240 height 534
click at [953, 273] on div at bounding box center [999, 186] width 240 height 534
click at [958, 273] on div at bounding box center [999, 186] width 240 height 534
click at [963, 274] on div at bounding box center [999, 186] width 240 height 534
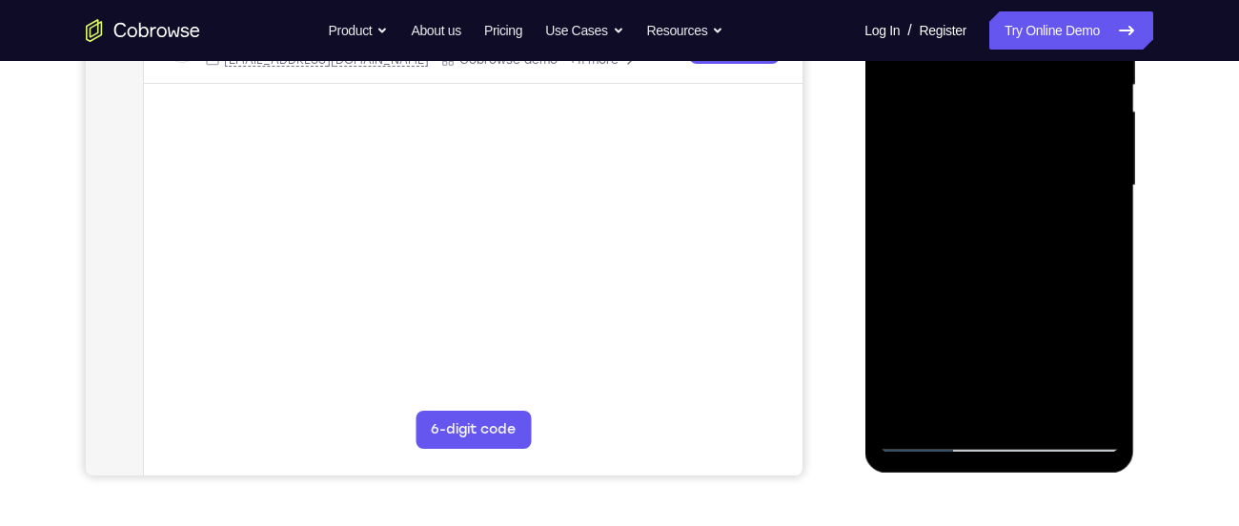
click at [963, 274] on div at bounding box center [999, 186] width 240 height 534
click at [967, 274] on div at bounding box center [999, 186] width 240 height 534
click at [975, 273] on div at bounding box center [999, 186] width 240 height 534
click at [981, 273] on div at bounding box center [999, 186] width 240 height 534
click at [992, 273] on div at bounding box center [999, 186] width 240 height 534
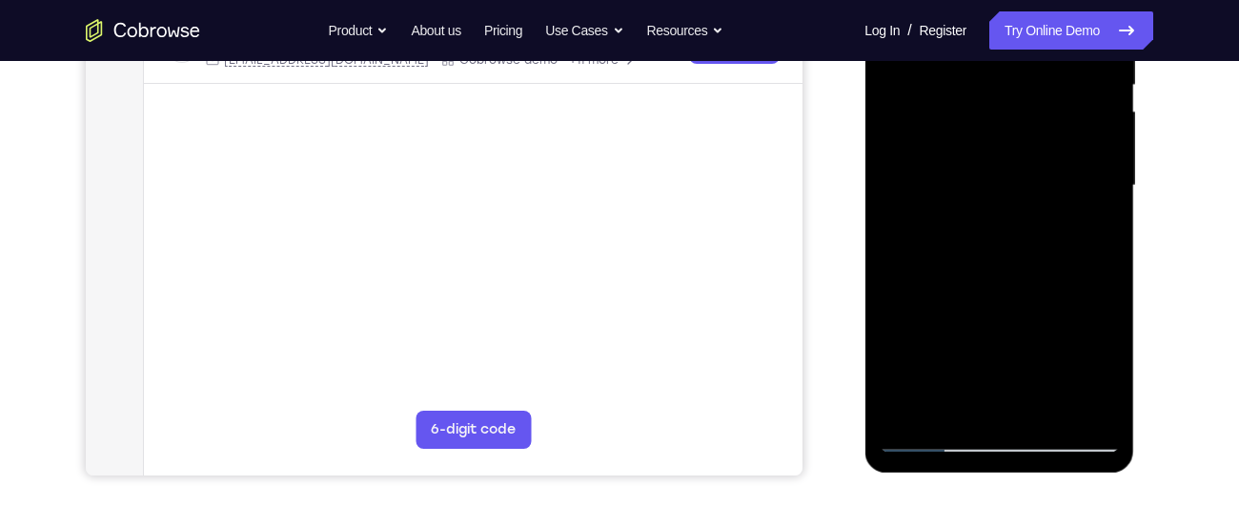
click at [1004, 273] on div at bounding box center [999, 186] width 240 height 534
click at [1010, 273] on div at bounding box center [999, 186] width 240 height 534
click at [994, 273] on div at bounding box center [999, 186] width 240 height 534
click at [1011, 273] on div at bounding box center [999, 186] width 240 height 534
